Goal: Task Accomplishment & Management: Manage account settings

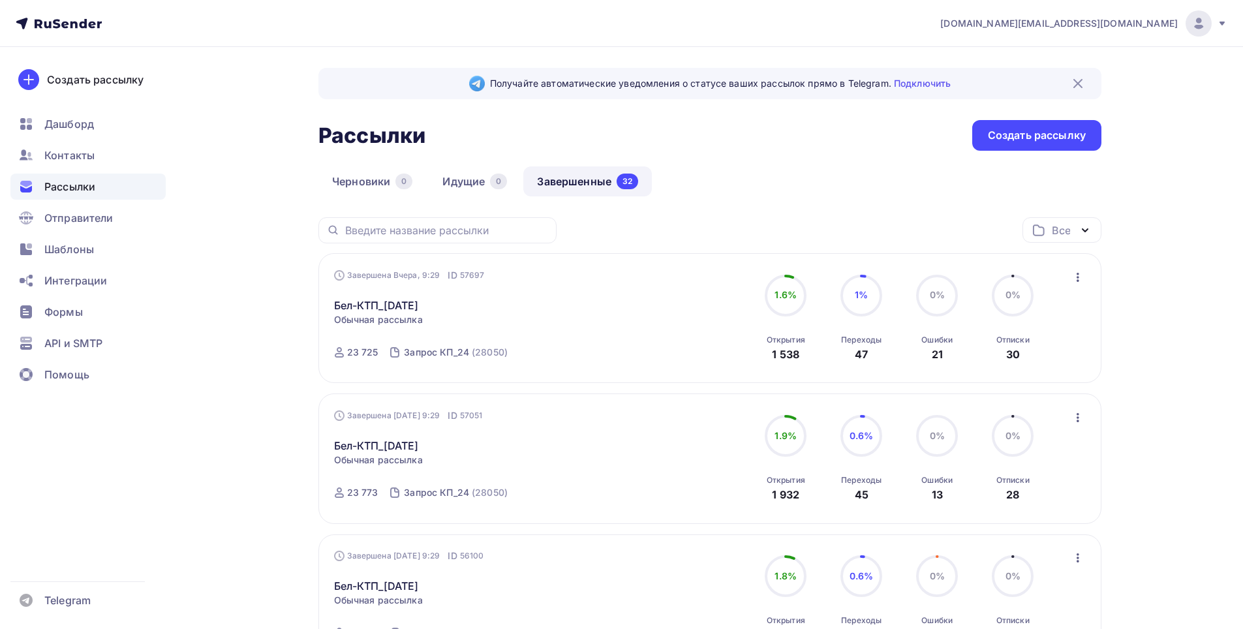
click at [64, 153] on span "Контакты" at bounding box center [69, 155] width 50 height 16
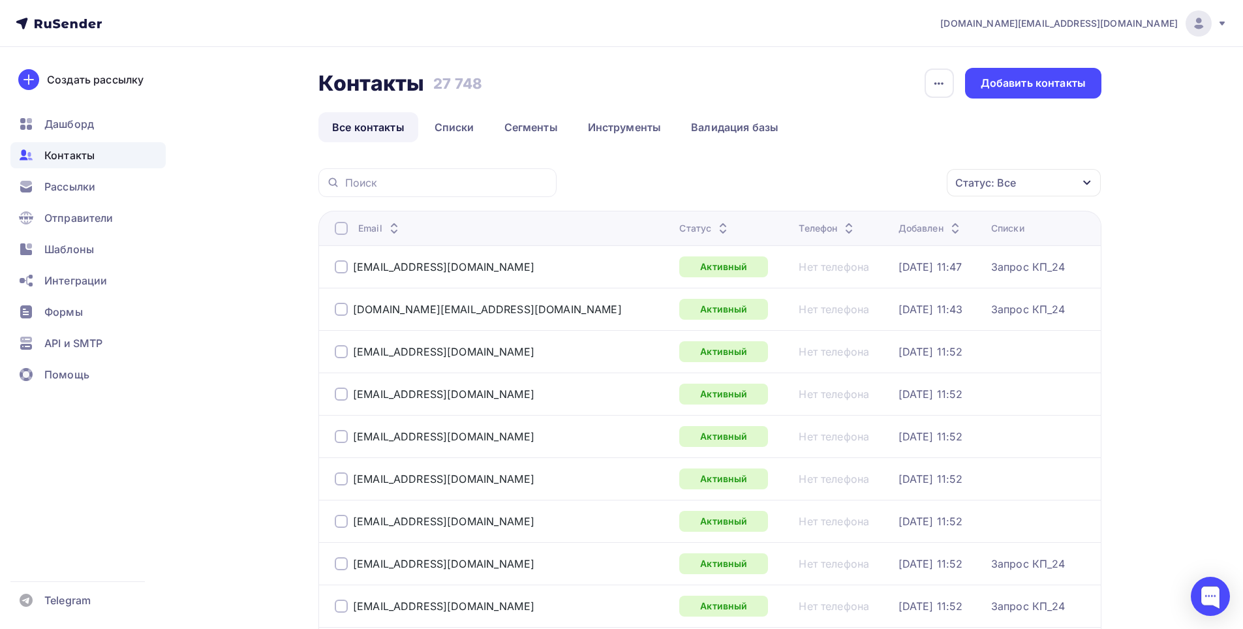
click at [1016, 181] on div "Статус: Все" at bounding box center [1024, 182] width 154 height 27
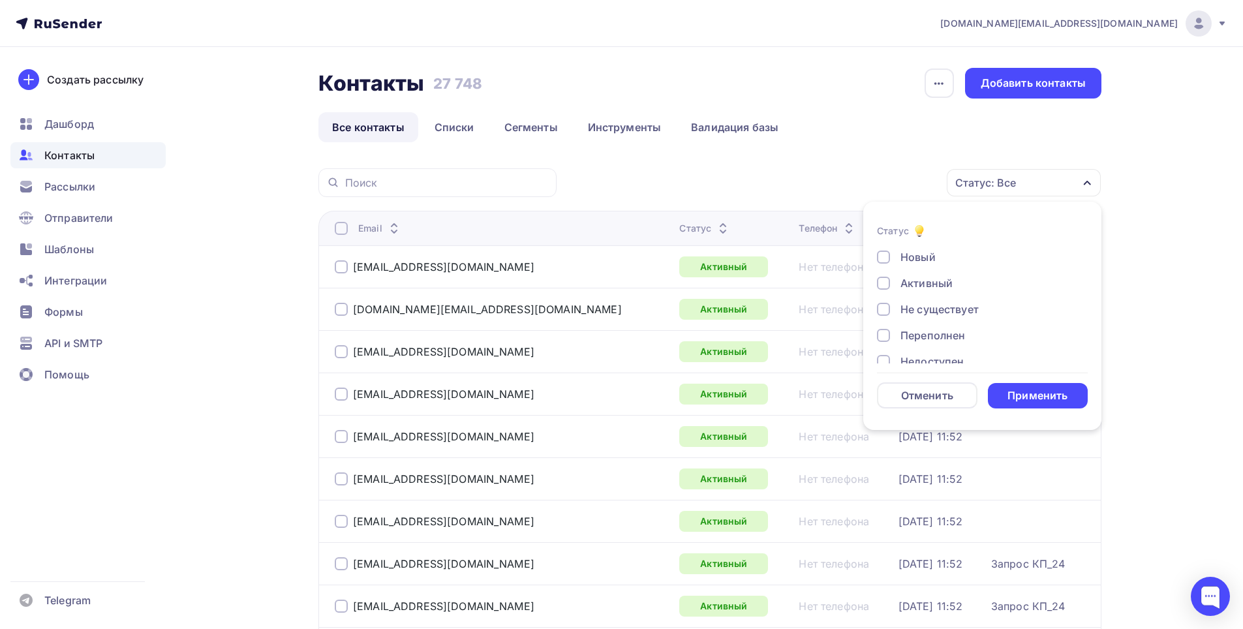
click at [948, 304] on div "Не существует" at bounding box center [939, 309] width 78 height 16
drag, startPoint x: 940, startPoint y: 331, endPoint x: 938, endPoint y: 356, distance: 25.5
click at [939, 338] on div "Переполнен" at bounding box center [932, 336] width 65 height 16
click at [938, 356] on div "Недоступен" at bounding box center [931, 362] width 63 height 16
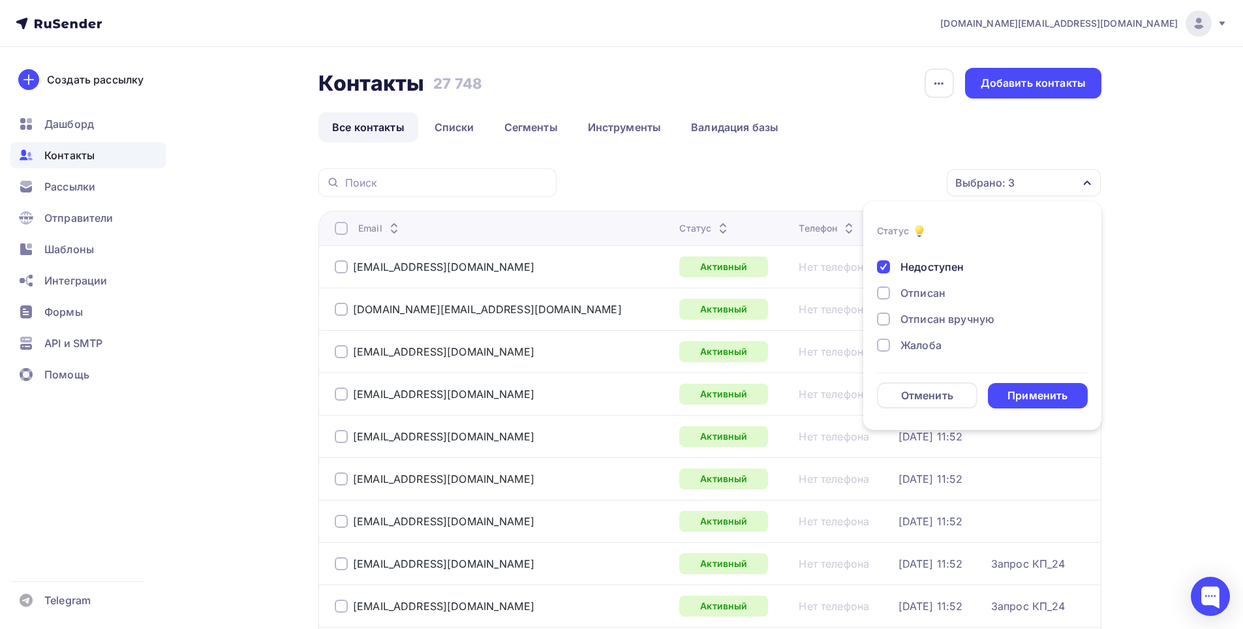
click at [928, 290] on div "Отписан" at bounding box center [922, 293] width 45 height 16
click at [931, 322] on div "Отписан вручную" at bounding box center [947, 319] width 94 height 16
click at [929, 342] on div "Жалоба" at bounding box center [920, 345] width 41 height 16
click at [1037, 405] on div "Применить" at bounding box center [1038, 395] width 100 height 25
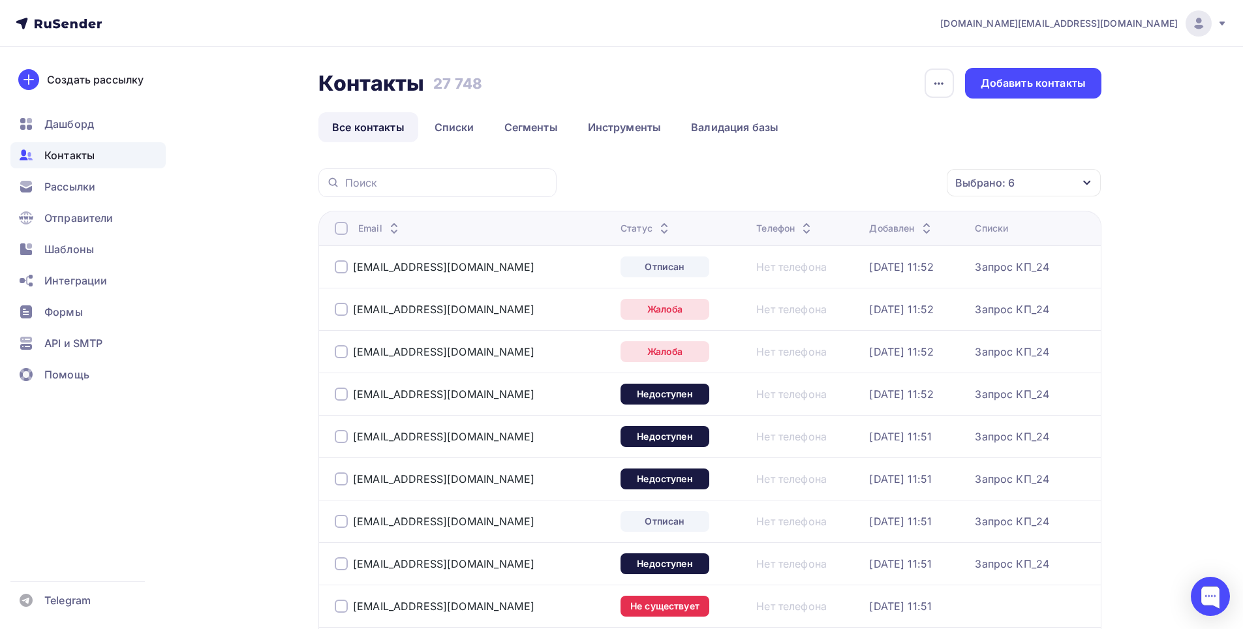
click at [334, 230] on th "Email" at bounding box center [466, 228] width 297 height 35
click at [336, 226] on div at bounding box center [341, 228] width 13 height 13
click at [889, 185] on div "Действие" at bounding box center [849, 182] width 172 height 25
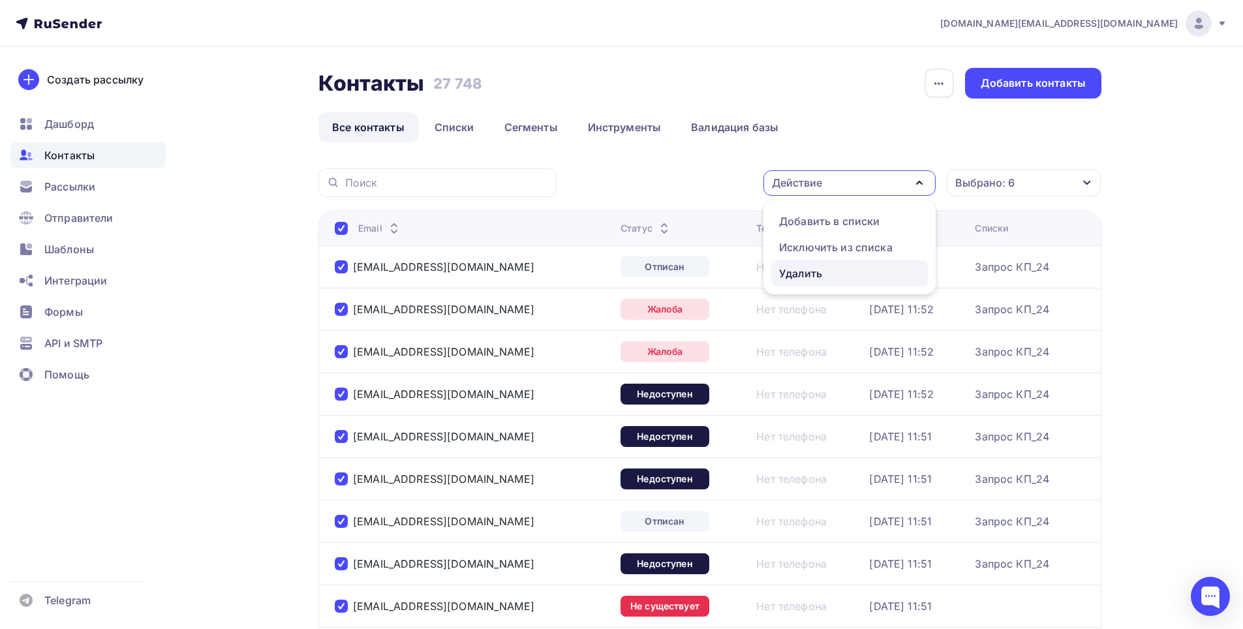
click at [823, 281] on div "Удалить" at bounding box center [849, 274] width 141 height 16
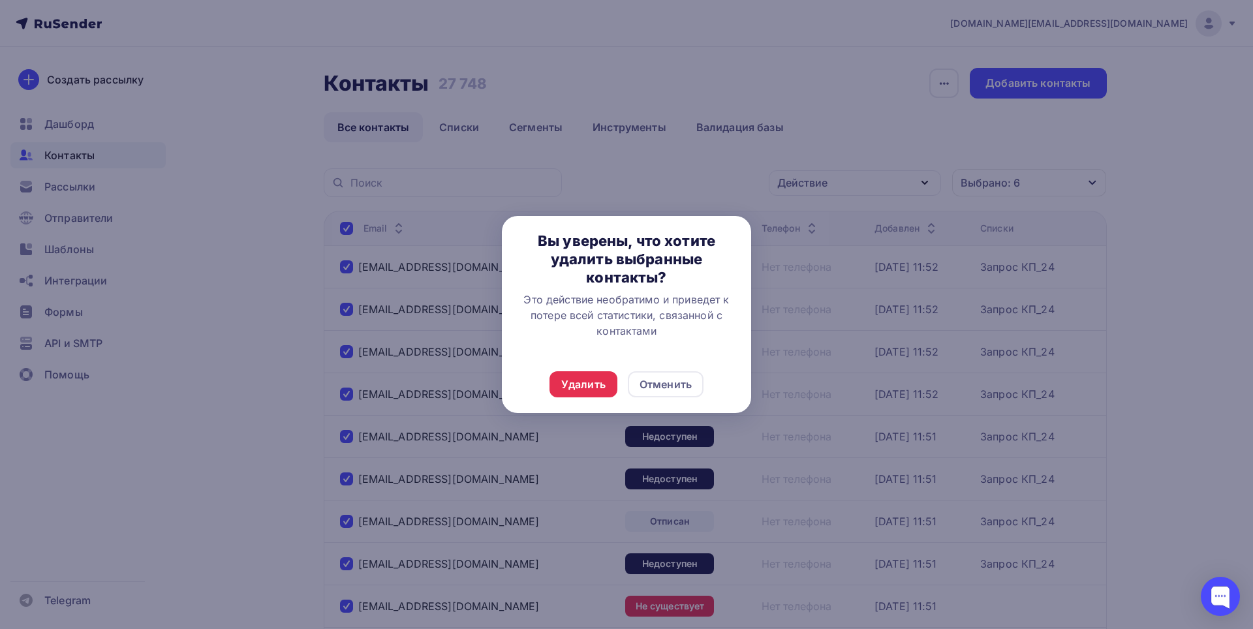
click at [578, 401] on div "Удалить Отменить" at bounding box center [626, 384] width 249 height 57
click at [597, 371] on div "Удалить Отменить" at bounding box center [626, 384] width 249 height 57
click at [597, 371] on div "Удалить" at bounding box center [583, 384] width 68 height 26
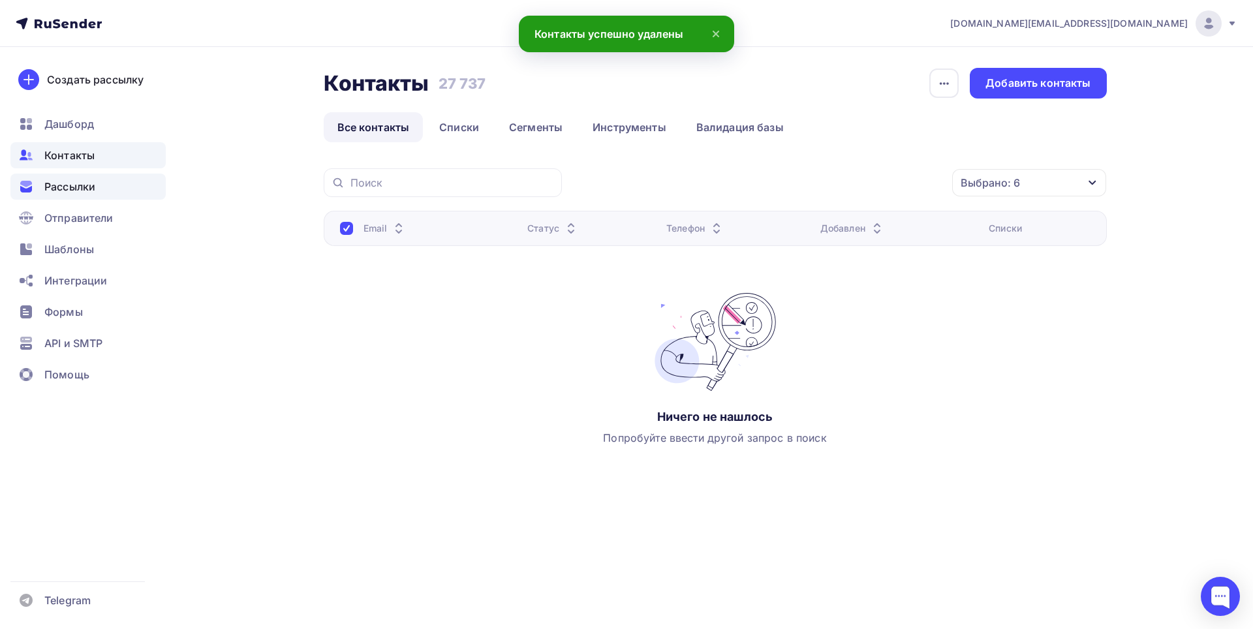
click at [65, 193] on span "Рассылки" at bounding box center [69, 187] width 51 height 16
